Goal: Task Accomplishment & Management: Manage account settings

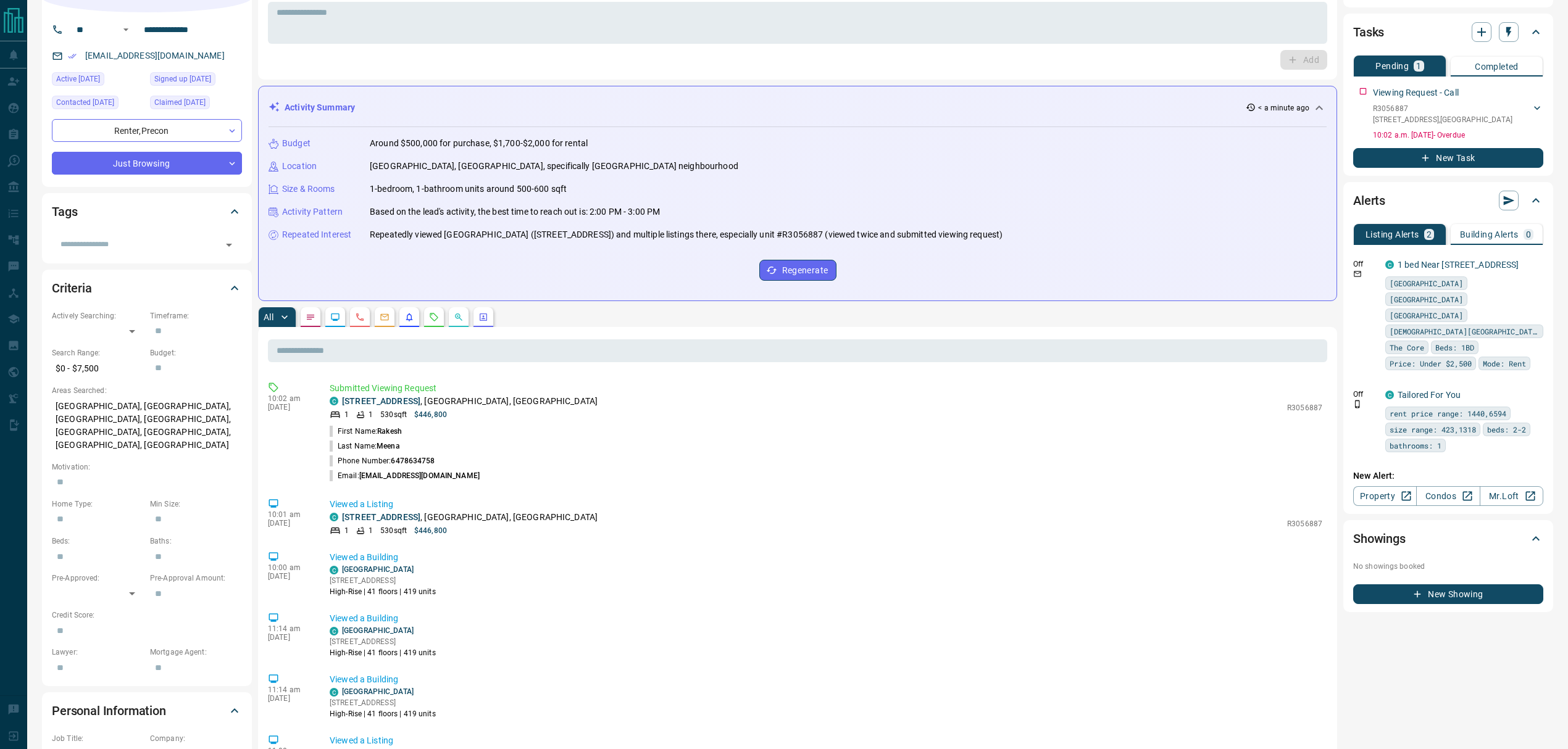
scroll to position [82, 0]
click at [446, 469] on li "Phone Number: [PHONE_NUMBER]" at bounding box center [825, 462] width 993 height 15
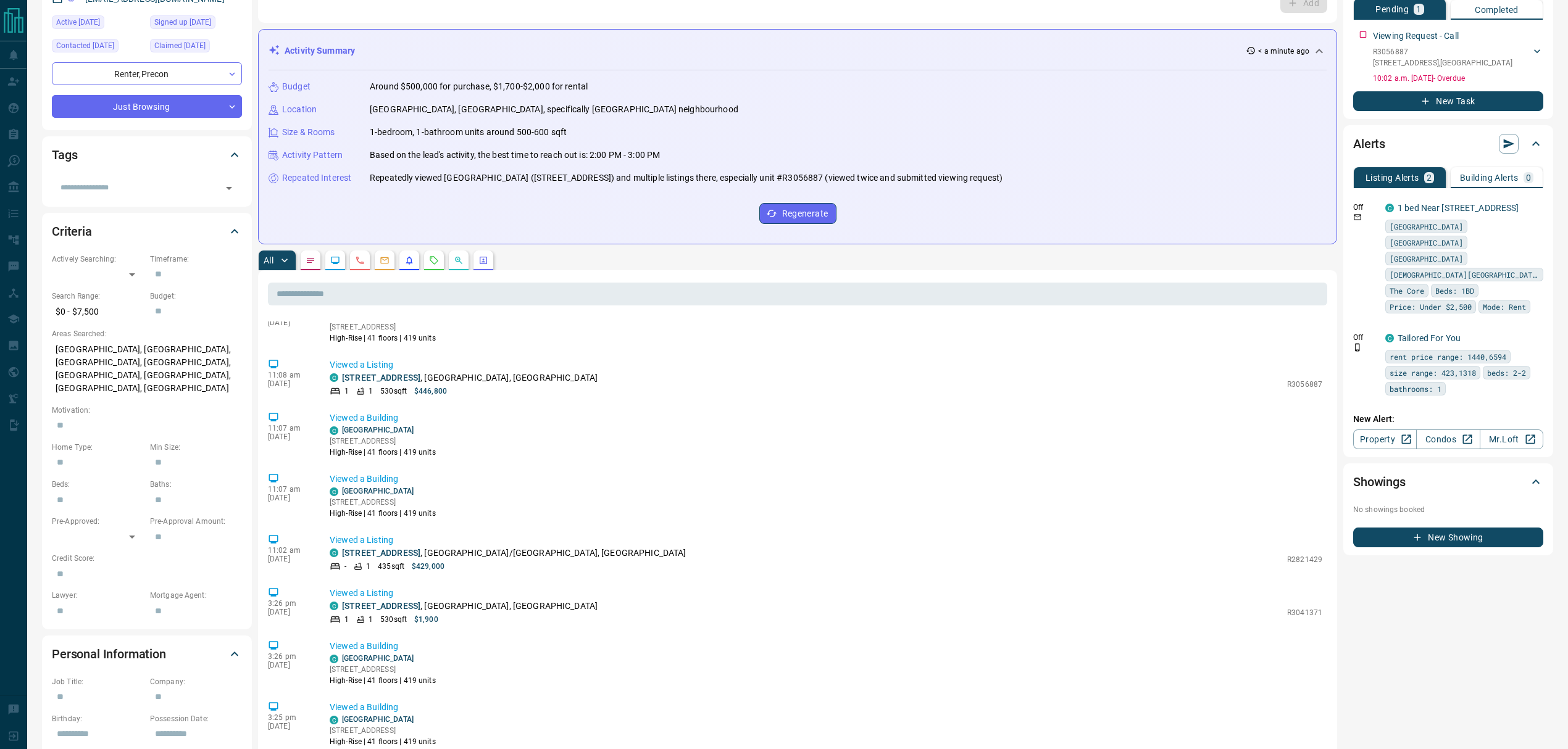
scroll to position [0, 0]
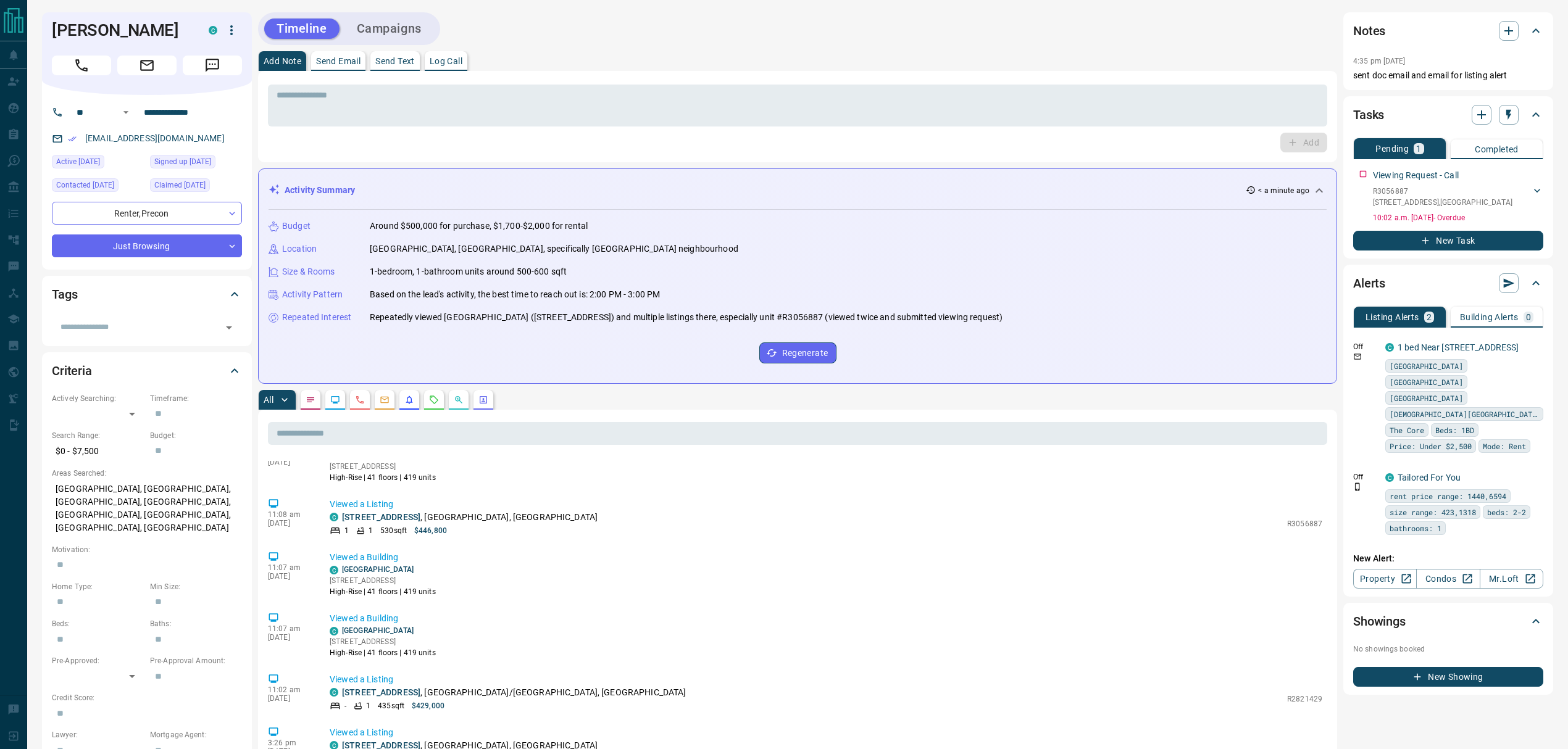
click at [1175, 315] on p "Building Alerts" at bounding box center [1489, 317] width 58 height 9
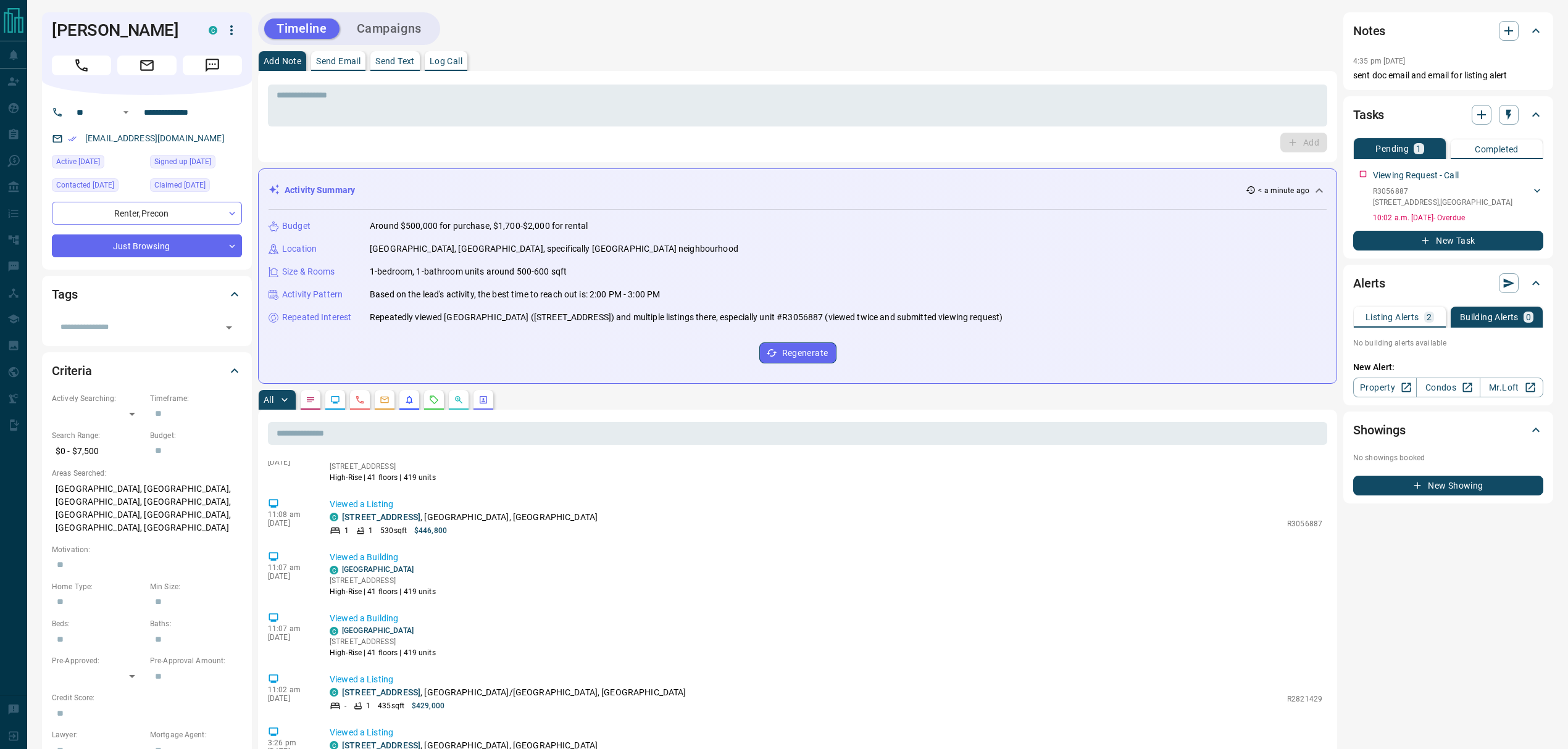
click at [1175, 313] on p "Listing Alerts" at bounding box center [1392, 317] width 53 height 9
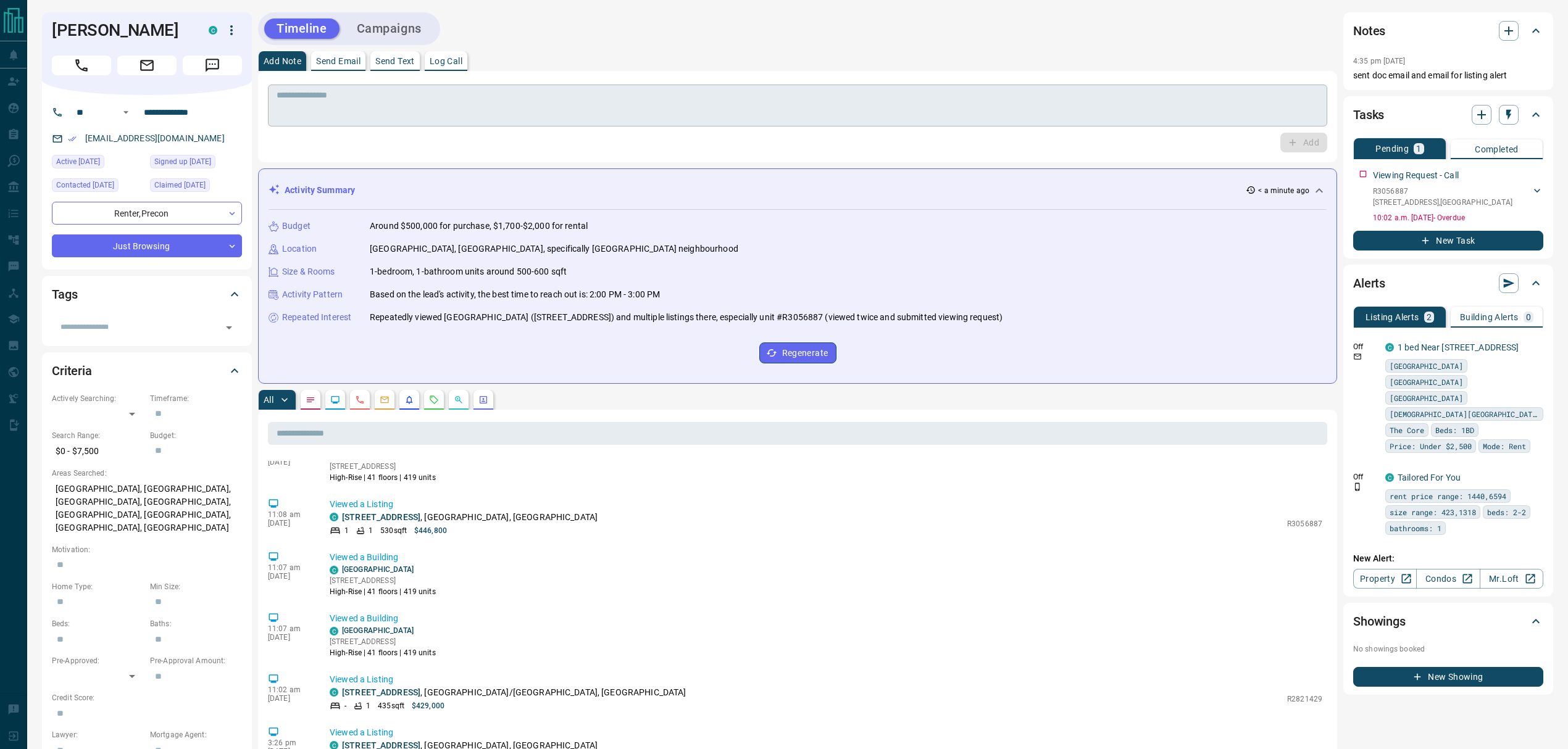
click at [400, 105] on textarea at bounding box center [797, 106] width 1042 height 31
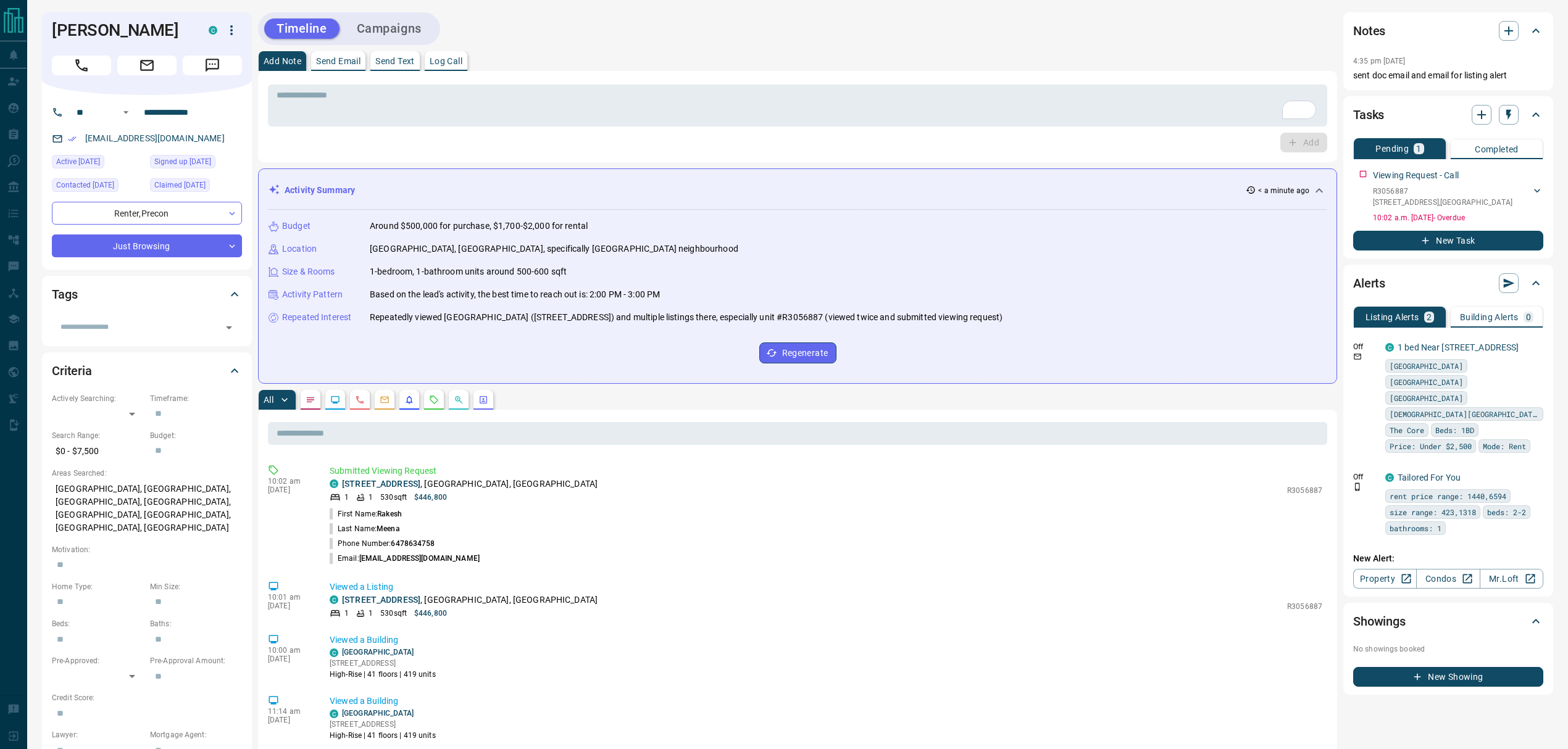
click at [371, 190] on div "Activity Summary < a minute ago" at bounding box center [790, 190] width 1043 height 13
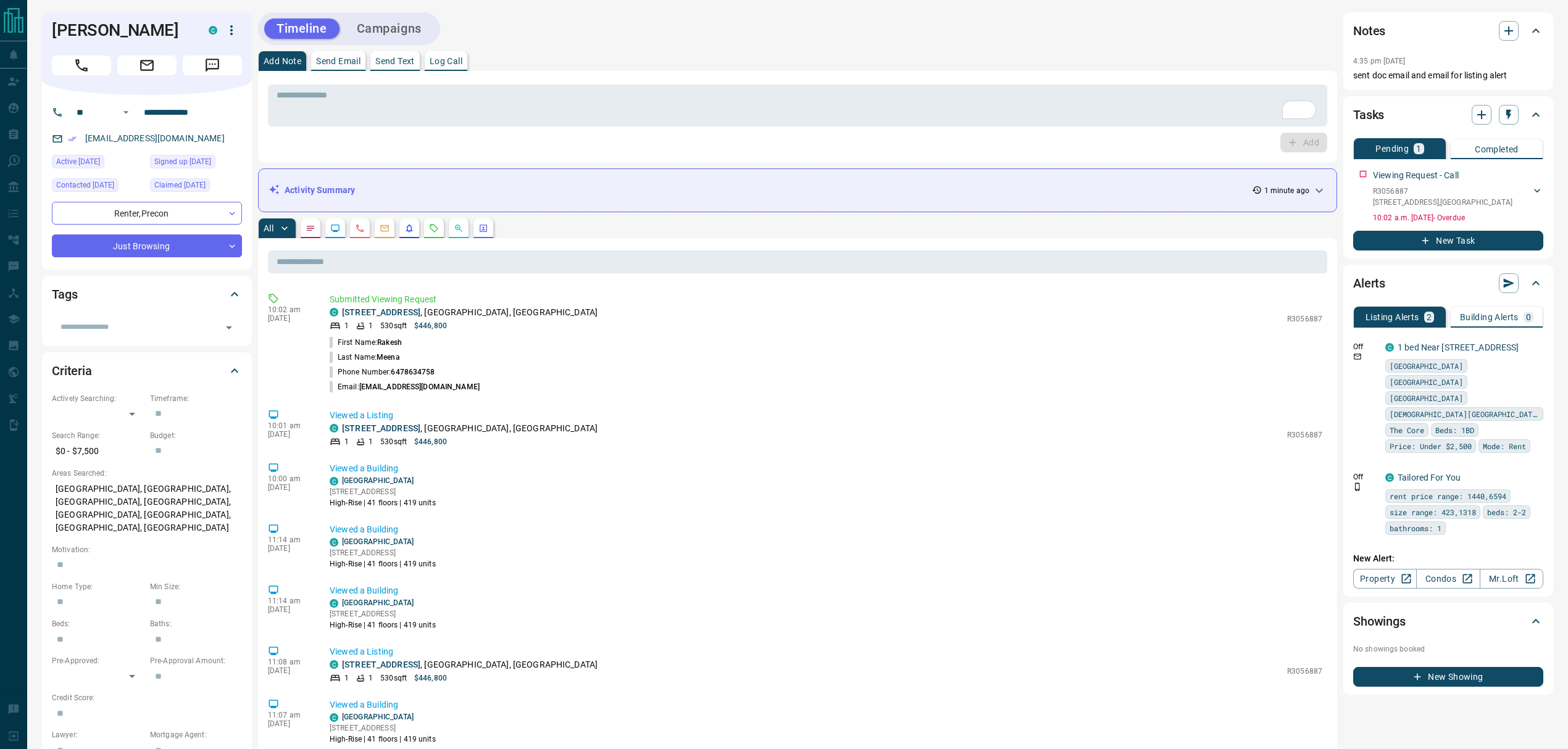
click at [109, 339] on div "Tags ​" at bounding box center [147, 310] width 210 height 70
click at [110, 334] on div "​" at bounding box center [146, 327] width 190 height 21
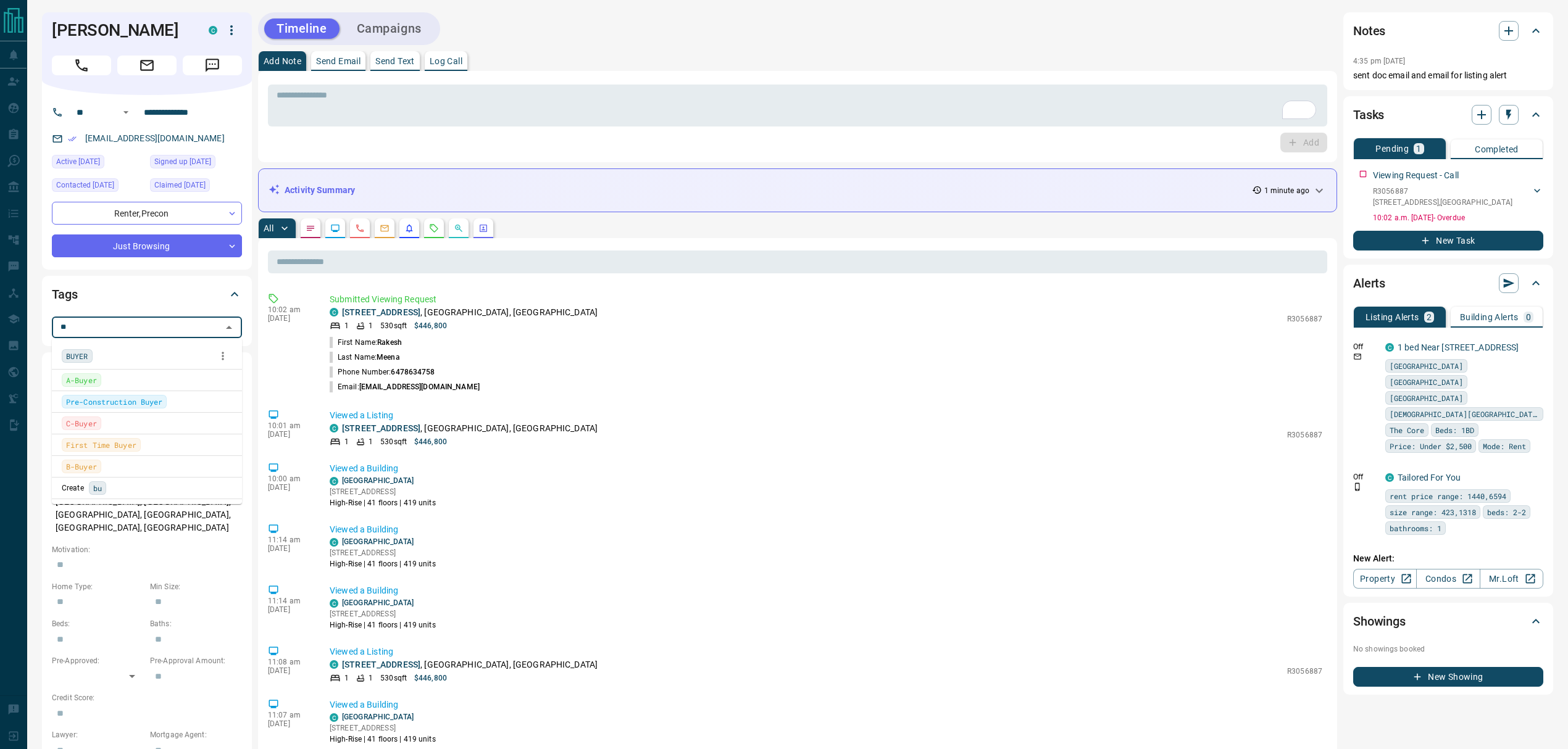
type input "***"
click at [139, 348] on div "BUYER" at bounding box center [146, 356] width 170 height 18
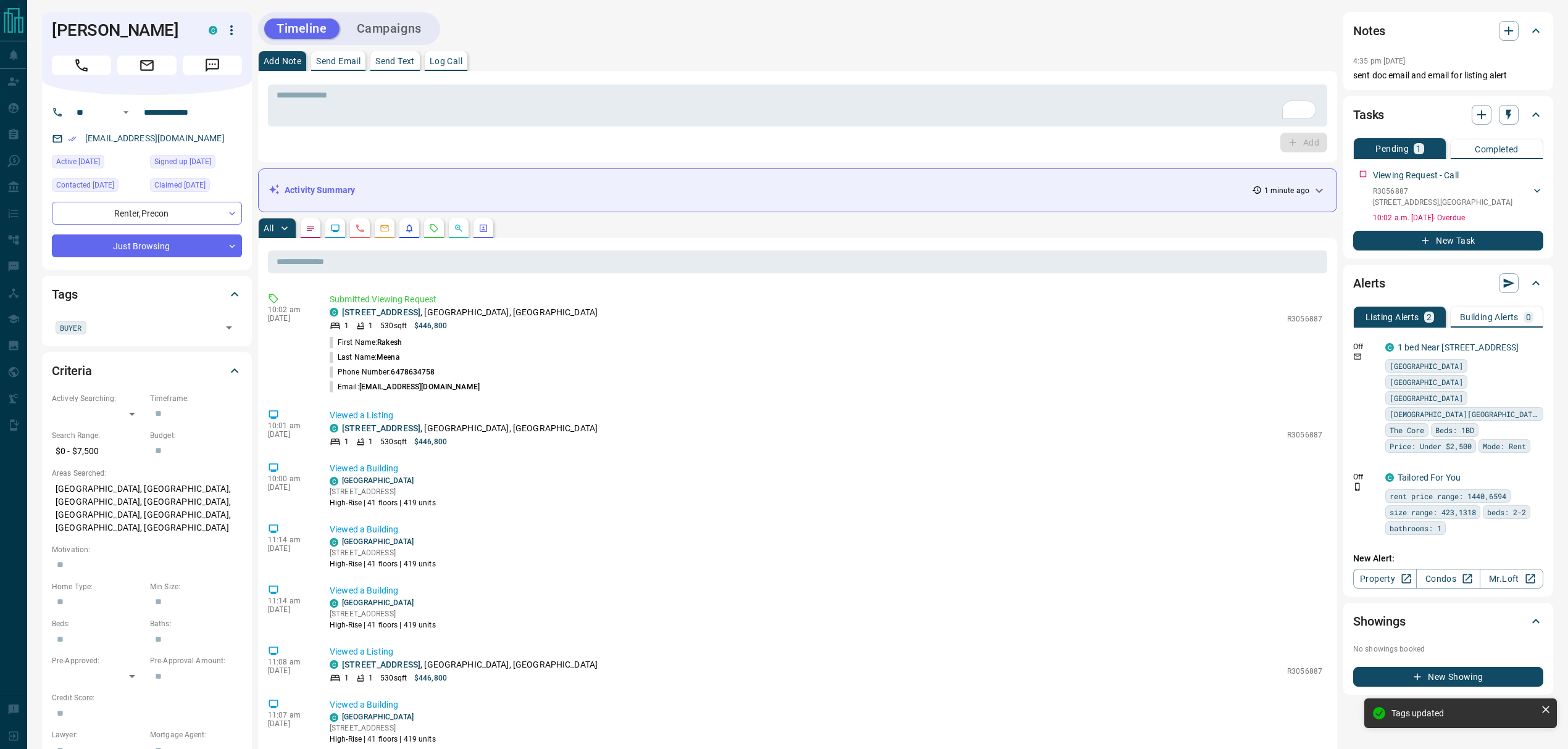
click at [654, 62] on div "Add Note Send Email Send Text Log Call" at bounding box center [797, 60] width 1079 height 19
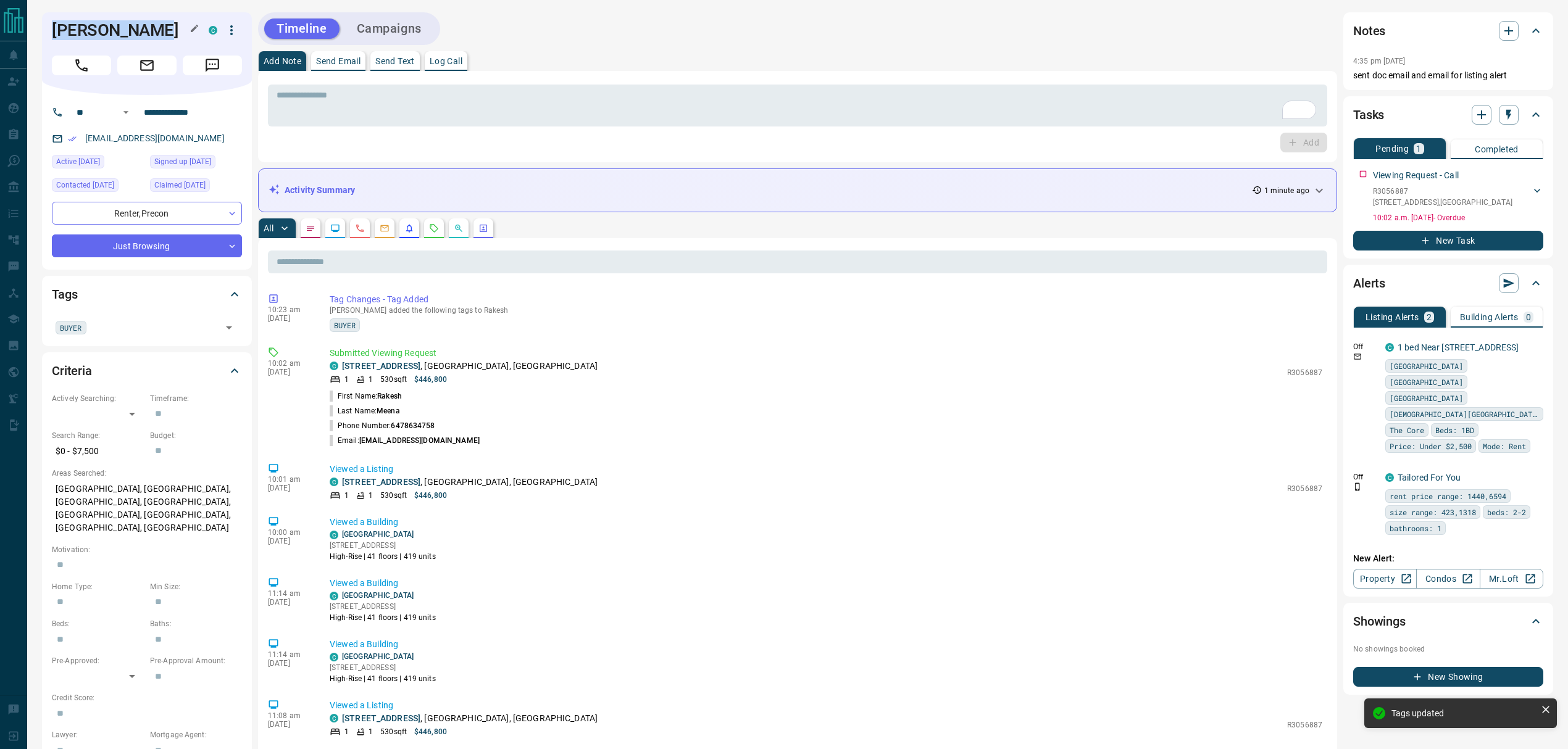
drag, startPoint x: 169, startPoint y: 36, endPoint x: 51, endPoint y: 36, distance: 118.0
click at [51, 36] on div "Rakesh Meena C" at bounding box center [147, 54] width 210 height 83
copy h1 "[PERSON_NAME]"
click at [797, 381] on div "1 1 530 sqft $446,800" at bounding box center [805, 380] width 951 height 11
click at [655, 31] on div "Timeline Campaigns" at bounding box center [797, 29] width 1079 height 33
